Goal: Transaction & Acquisition: Purchase product/service

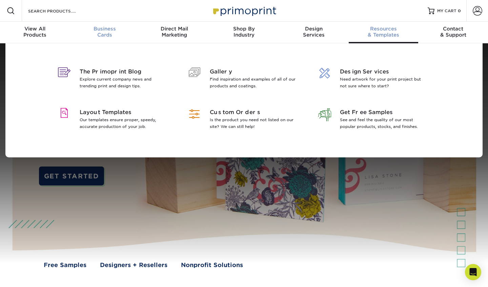
click at [111, 32] on div "Business Cards" at bounding box center [105, 32] width 70 height 12
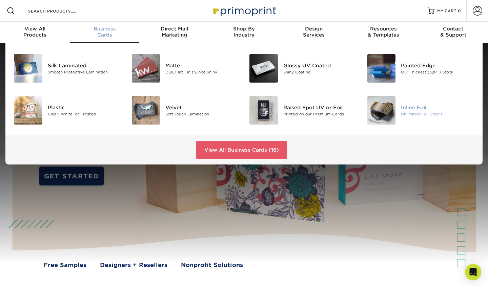
click at [234, 111] on img at bounding box center [381, 110] width 28 height 28
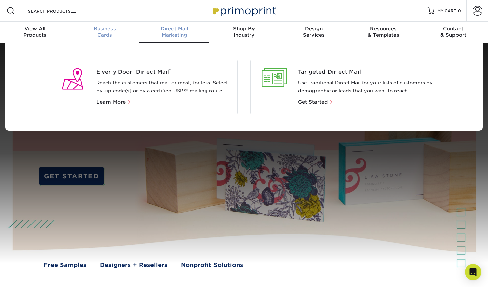
click at [111, 28] on span "Business" at bounding box center [105, 29] width 70 height 6
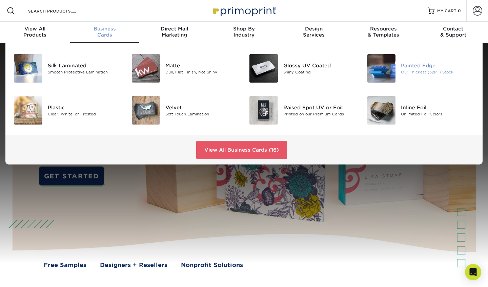
click at [234, 68] on div "Painted Edge" at bounding box center [437, 65] width 73 height 7
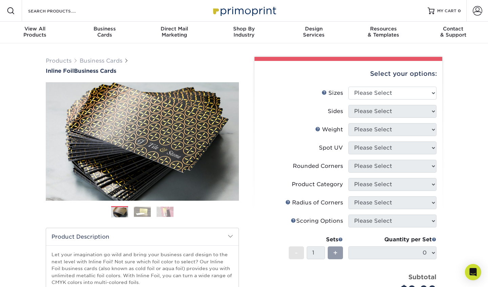
click at [142, 211] on img at bounding box center [142, 212] width 17 height 10
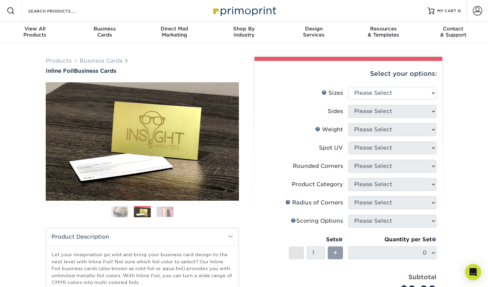
click at [169, 212] on img at bounding box center [164, 212] width 17 height 10
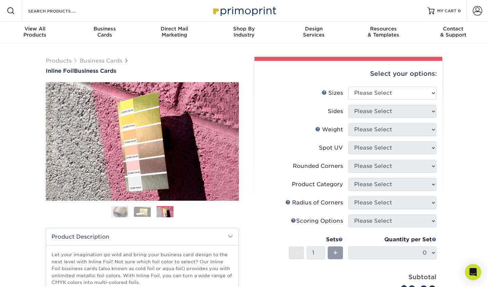
click at [124, 206] on div "Previous Next" at bounding box center [142, 152] width 193 height 140
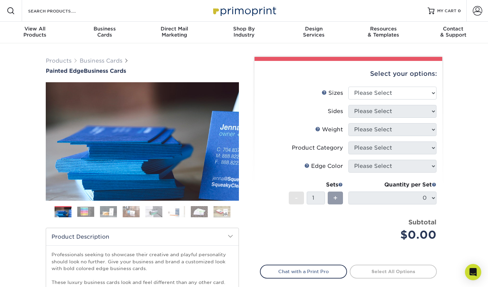
click at [88, 213] on img at bounding box center [85, 212] width 17 height 10
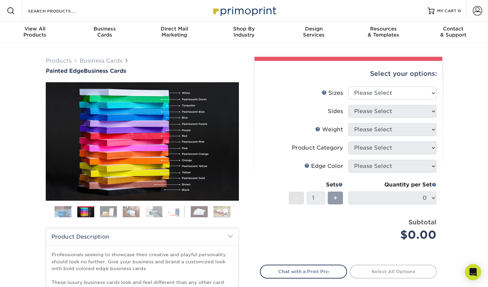
click at [111, 211] on img at bounding box center [108, 212] width 17 height 12
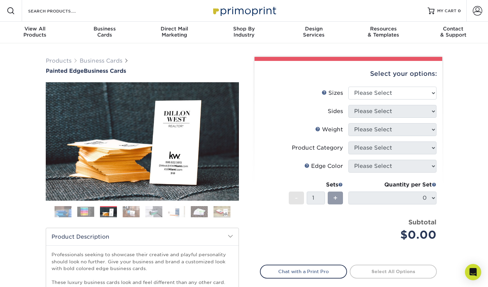
click at [65, 206] on img at bounding box center [63, 212] width 17 height 17
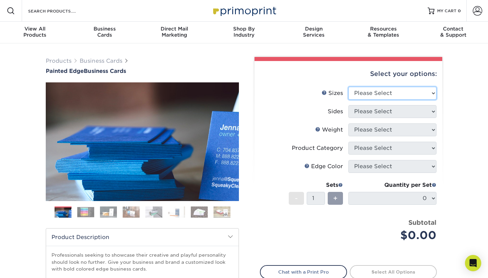
select select "2.12x3.38"
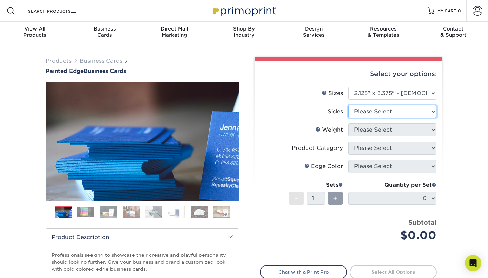
select select "32d3c223-f82c-492b-b915-ba065a00862f"
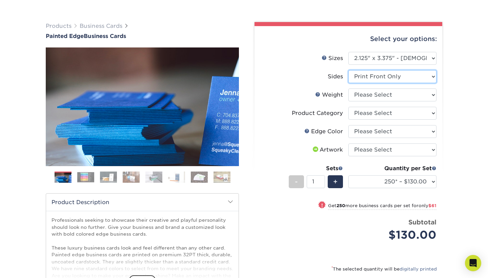
scroll to position [34, 0]
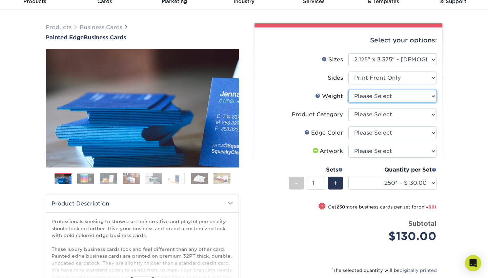
select select "32PTUC"
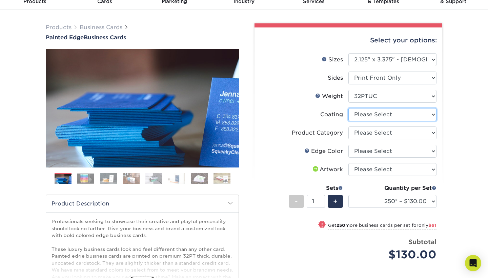
select select "3e7618de-abca-4bda-9f97-8b9129e913d8"
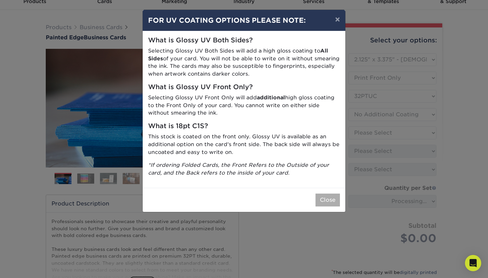
click at [333, 193] on button "Close" at bounding box center [327, 199] width 24 height 13
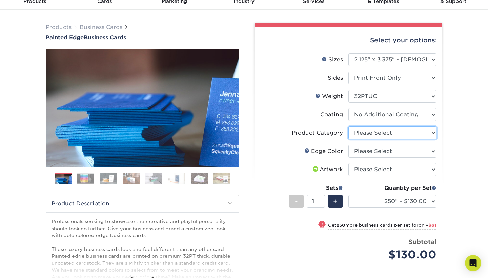
select select "3b5148f1-0588-4f88-a218-97bcfdce65c1"
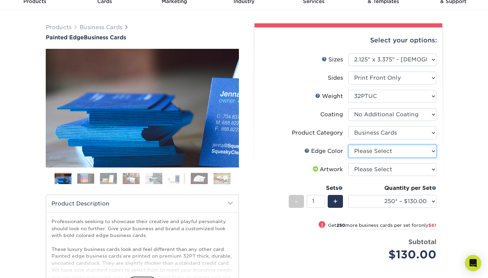
select select "e42633f1-b123-4179-bb8a-cf3a693d9207"
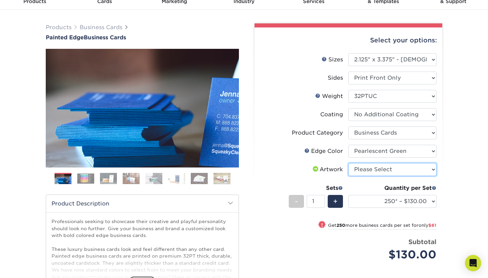
drag, startPoint x: 362, startPoint y: 169, endPoint x: 258, endPoint y: 163, distance: 103.4
click at [258, 163] on div "Select your options: Sizes Help Sizes Please Select 2" x 3.5" - Standard 2.125"…" at bounding box center [348, 192] width 188 height 330
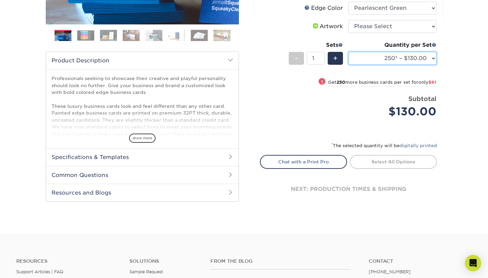
scroll to position [169, 0]
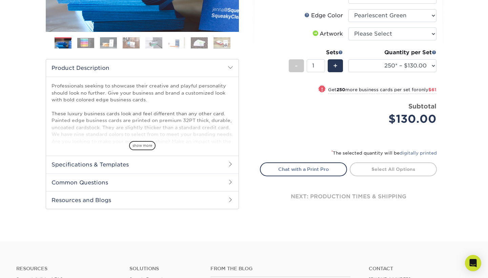
click at [221, 167] on h2 "Specifications & Templates" at bounding box center [142, 164] width 192 height 18
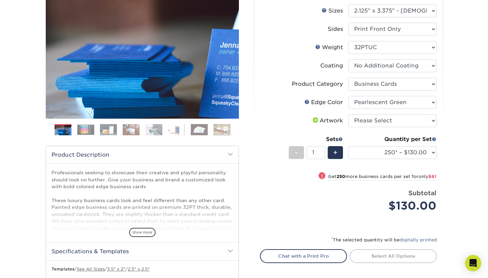
scroll to position [86, 0]
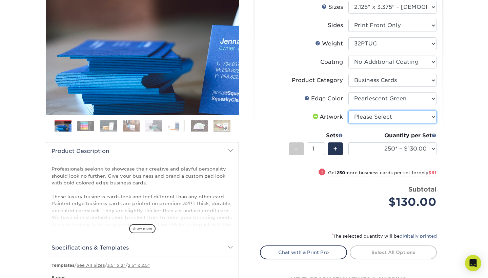
select select "design"
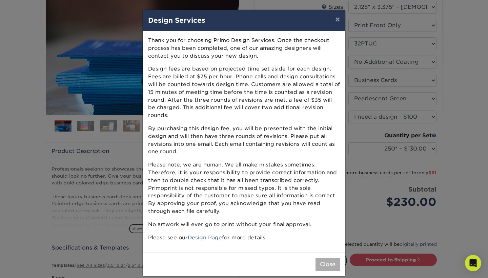
click at [327, 258] on button "Close" at bounding box center [327, 264] width 24 height 13
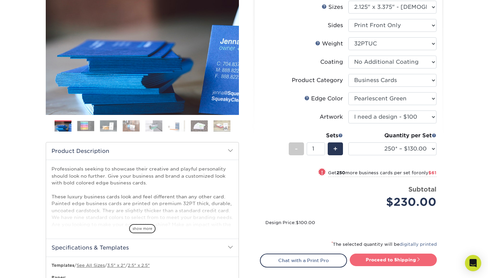
click at [395, 258] on link "Proceed to Shipping" at bounding box center [392, 259] width 87 height 12
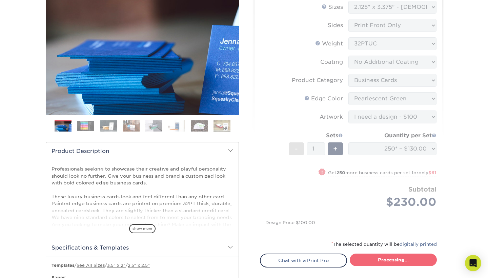
type input "Set 1"
select select "8612d532-0314-487d-9c5e-d083d062aaf3"
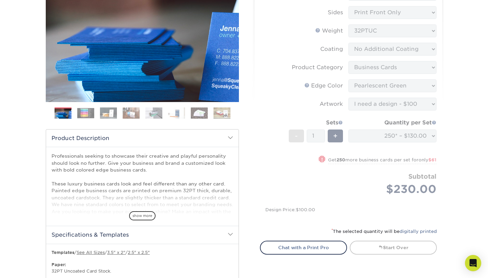
scroll to position [98, 0]
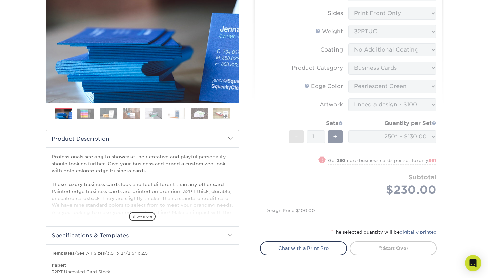
click at [83, 117] on img at bounding box center [85, 113] width 17 height 10
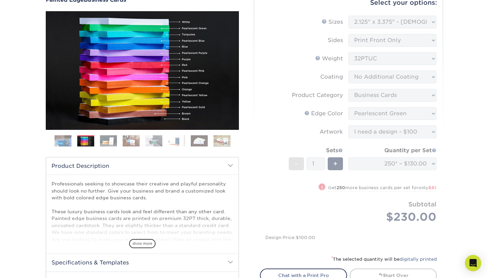
scroll to position [71, 0]
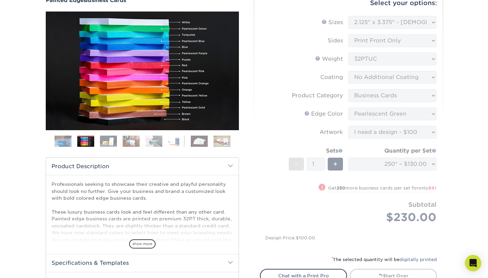
click at [112, 141] on img at bounding box center [108, 141] width 17 height 12
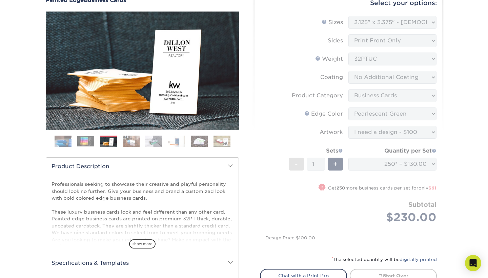
click at [129, 140] on img at bounding box center [131, 141] width 17 height 12
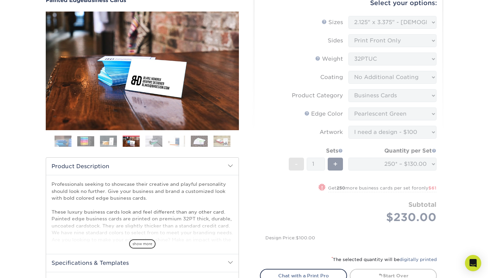
click at [158, 140] on img at bounding box center [153, 141] width 17 height 12
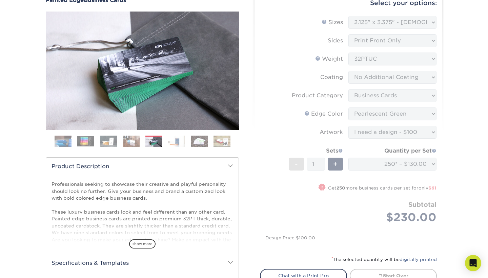
click at [179, 140] on img at bounding box center [176, 141] width 17 height 12
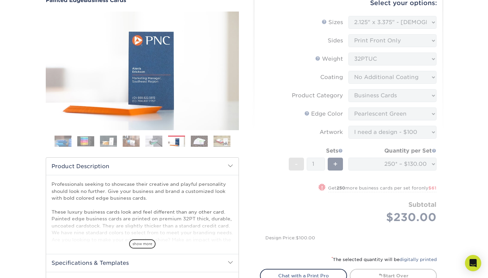
click at [199, 141] on img at bounding box center [199, 141] width 17 height 12
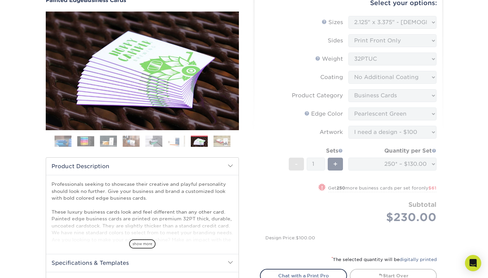
click at [219, 141] on img at bounding box center [221, 141] width 17 height 12
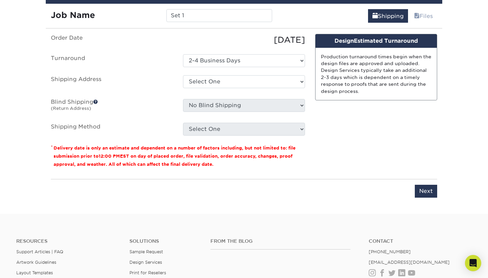
scroll to position [605, 0]
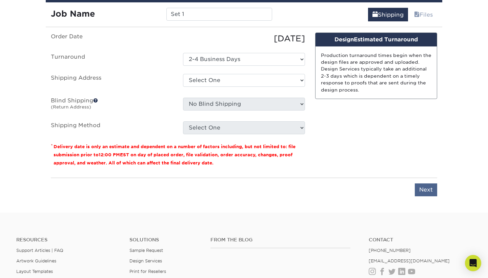
click at [433, 186] on input "Next" at bounding box center [425, 189] width 22 height 13
type input "Next"
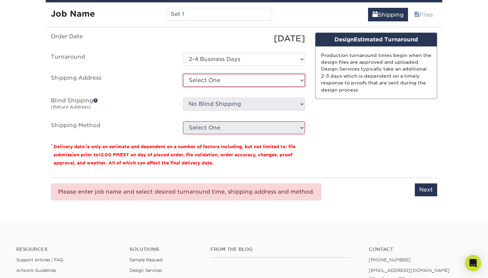
select select "newaddress"
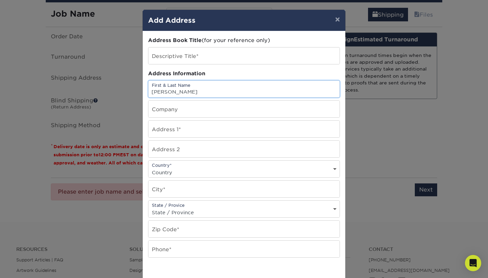
type input "jonathan"
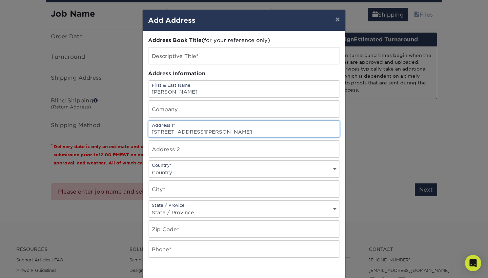
type input "1125 old graves mill rd"
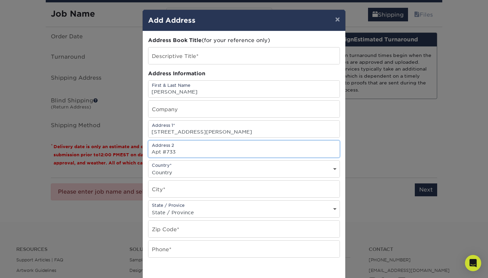
type input "Apt #733"
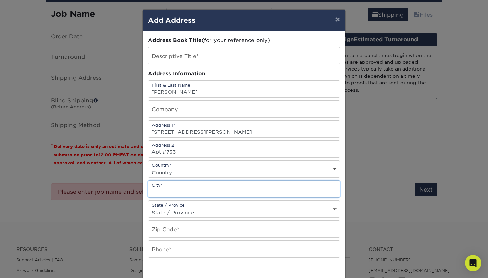
click at [307, 188] on input "text" at bounding box center [243, 188] width 191 height 17
type input "lynchburg"
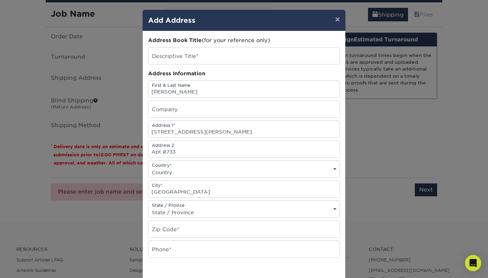
click at [273, 218] on div "Address Book Title (for your reference only) Descriptive Title* Address Informa…" at bounding box center [244, 183] width 192 height 292
select select "VA"
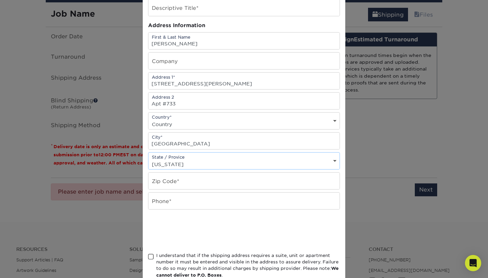
scroll to position [57, 0]
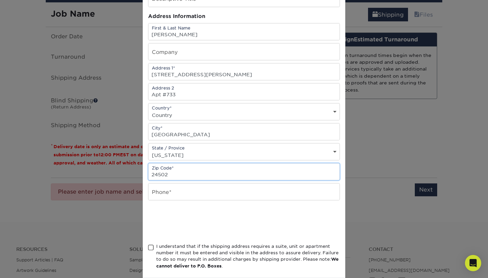
type input "24502"
click at [288, 220] on div at bounding box center [244, 221] width 192 height 26
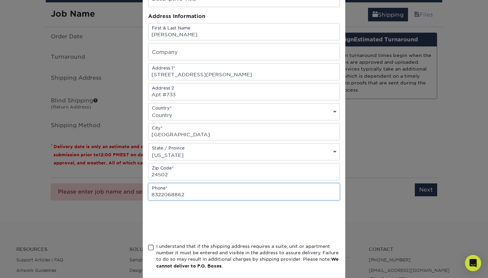
type input "8322068862"
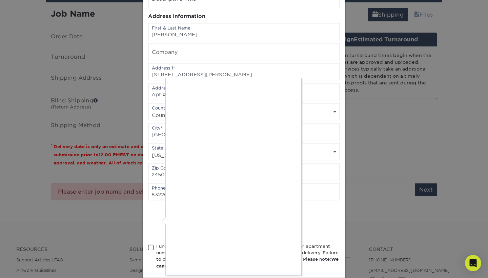
click at [152, 244] on div at bounding box center [244, 139] width 488 height 278
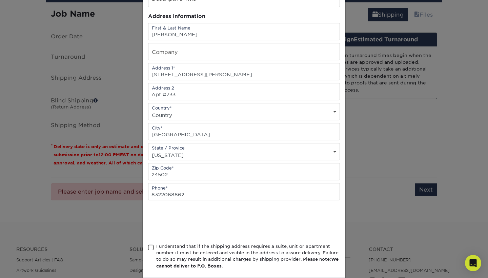
click at [150, 244] on span at bounding box center [151, 247] width 6 height 6
click at [0, 0] on input "I understand that if the shipping address requires a suite, unit or apartment n…" at bounding box center [0, 0] width 0 height 0
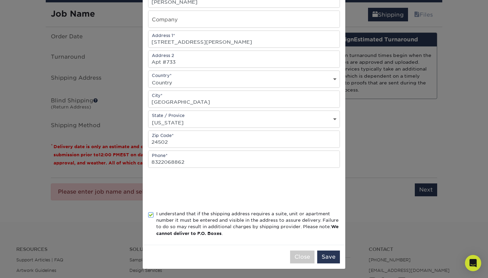
scroll to position [89, 0]
click at [332, 260] on button "Save" at bounding box center [328, 257] width 23 height 13
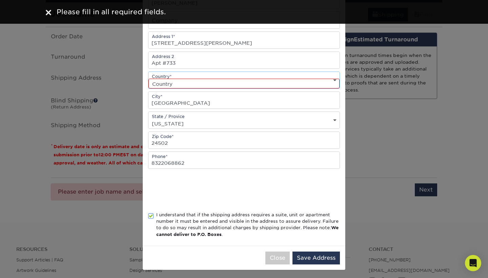
select select "US"
click at [327, 253] on button "Save Address" at bounding box center [315, 257] width 47 height 13
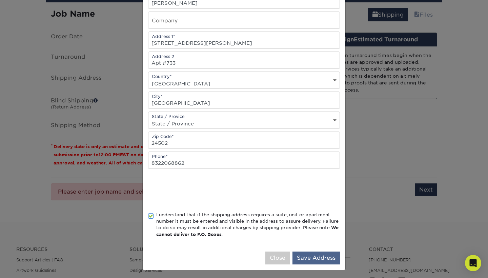
click at [325, 257] on button "Save Address" at bounding box center [315, 257] width 47 height 13
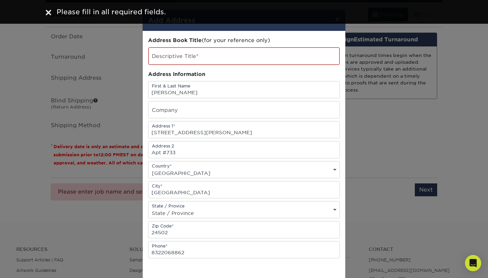
scroll to position [0, 0]
click at [248, 56] on input "text" at bounding box center [243, 55] width 191 height 17
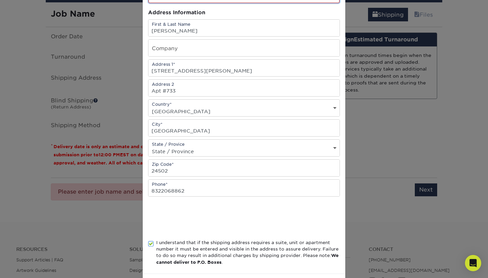
scroll to position [75, 0]
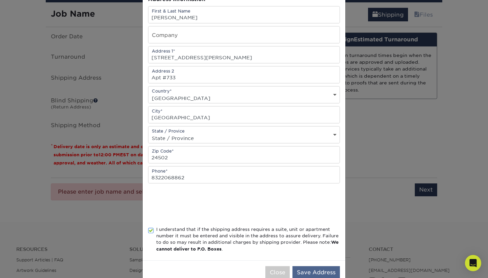
type input "revival revelation studios"
click at [317, 266] on button "Save Address" at bounding box center [315, 272] width 47 height 13
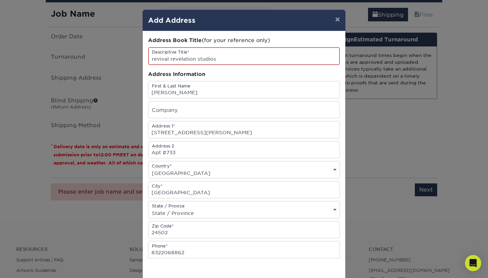
scroll to position [0, 0]
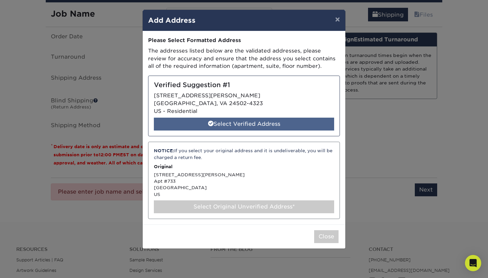
click at [271, 121] on div "Select Verified Address" at bounding box center [244, 123] width 180 height 13
click at [254, 124] on div "Select Verified Address" at bounding box center [244, 123] width 180 height 13
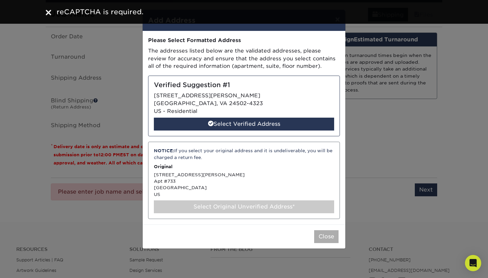
click at [320, 233] on button "Close" at bounding box center [326, 236] width 24 height 13
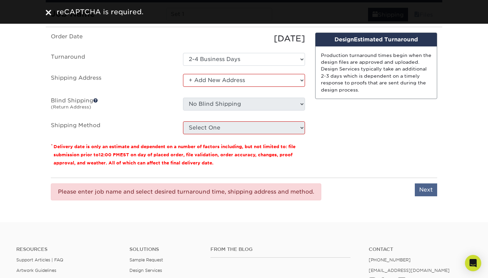
click at [415, 183] on input "Next" at bounding box center [425, 189] width 22 height 13
type input "Next"
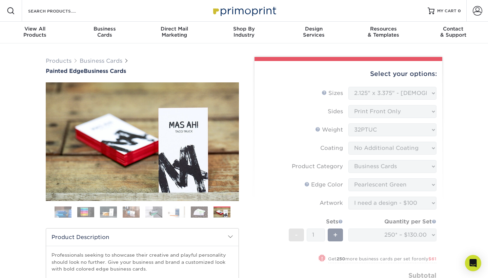
click at [256, 10] on img at bounding box center [244, 10] width 68 height 15
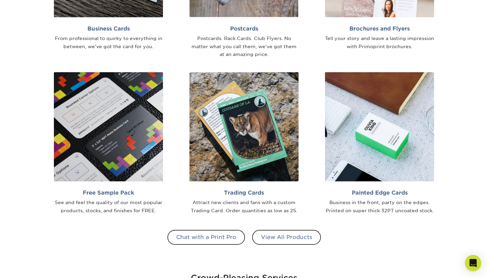
scroll to position [528, 0]
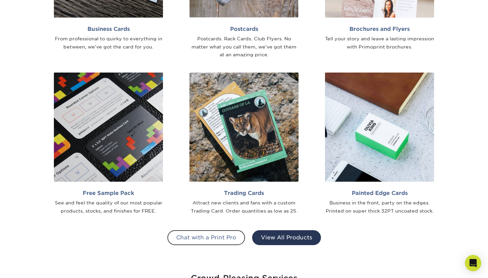
click at [282, 238] on link "View All Products" at bounding box center [286, 237] width 69 height 15
